Goal: Information Seeking & Learning: Learn about a topic

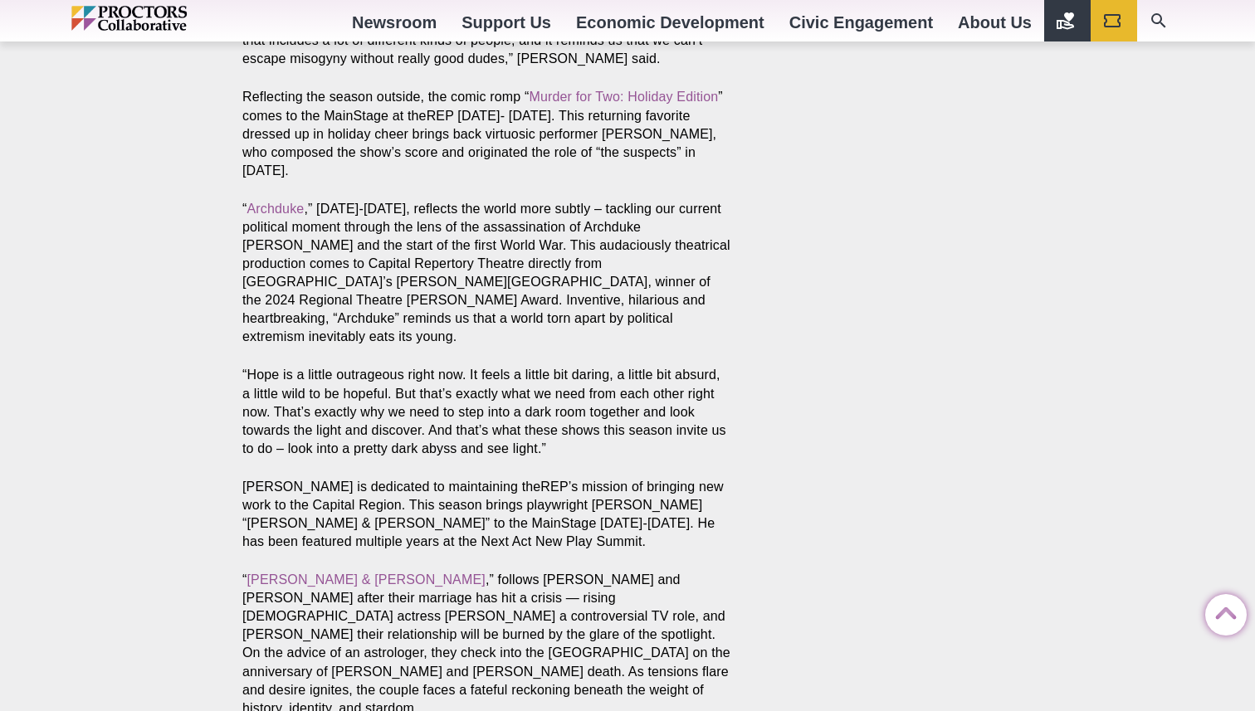
scroll to position [1622, 0]
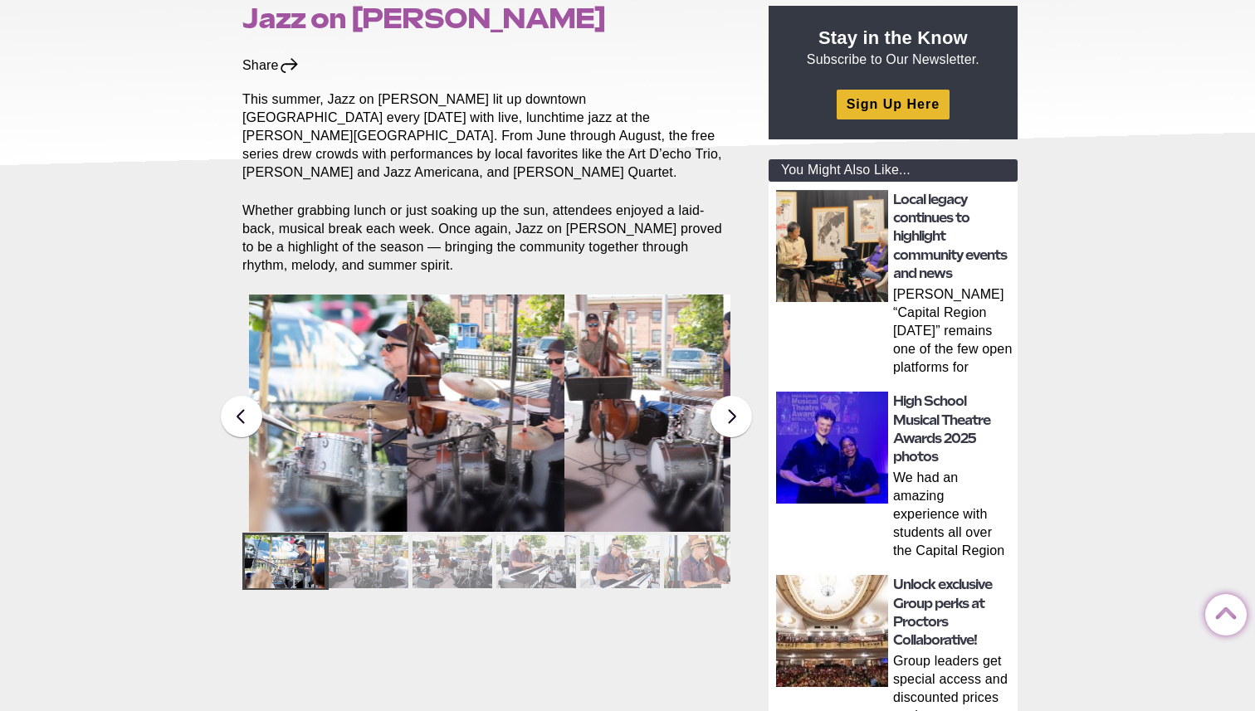
scroll to position [242, 0]
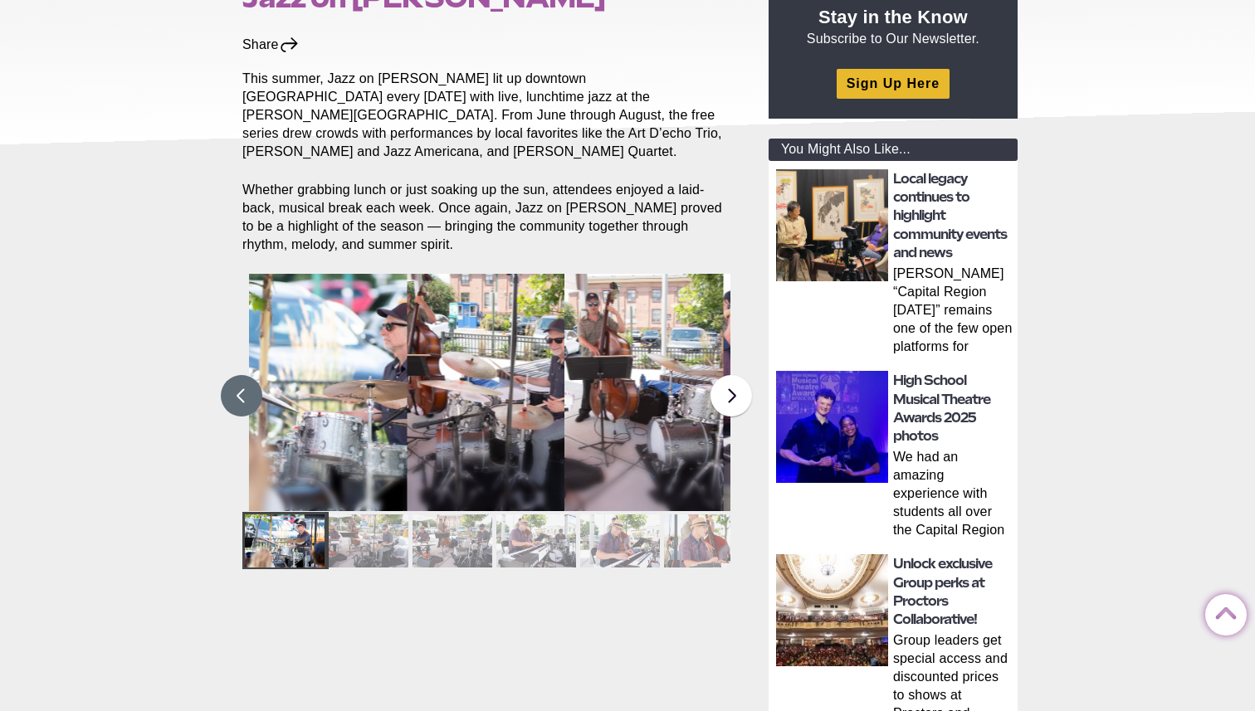
click at [249, 377] on button at bounding box center [242, 396] width 42 height 42
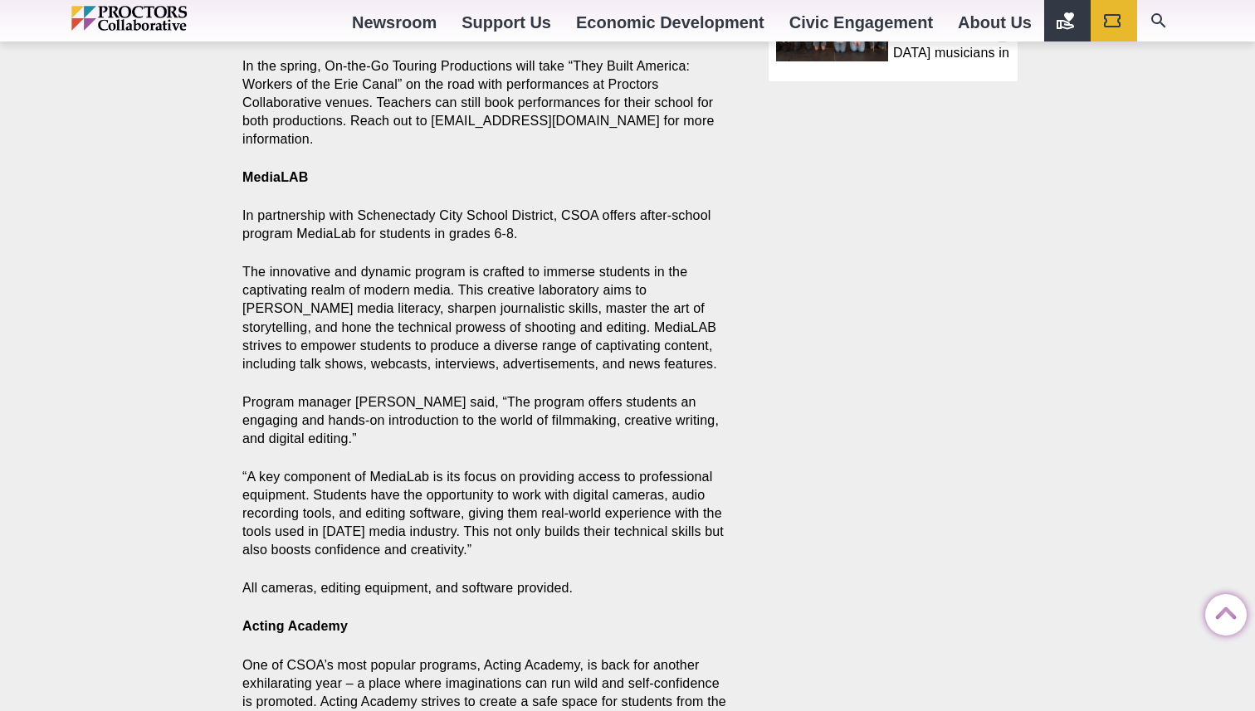
scroll to position [1103, 0]
